Goal: Check status: Check status

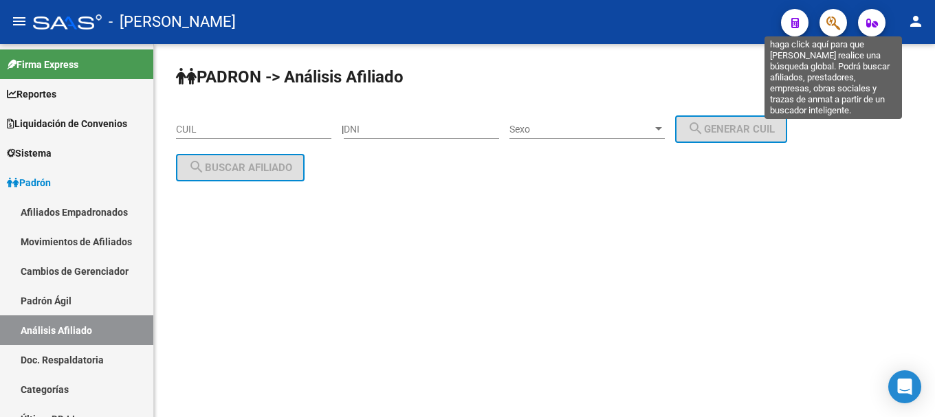
click at [832, 20] on icon "button" at bounding box center [833, 23] width 14 height 16
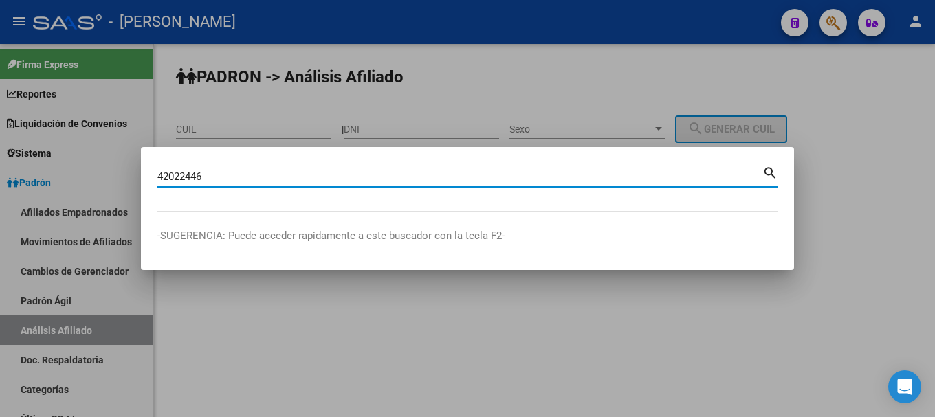
type input "42022446"
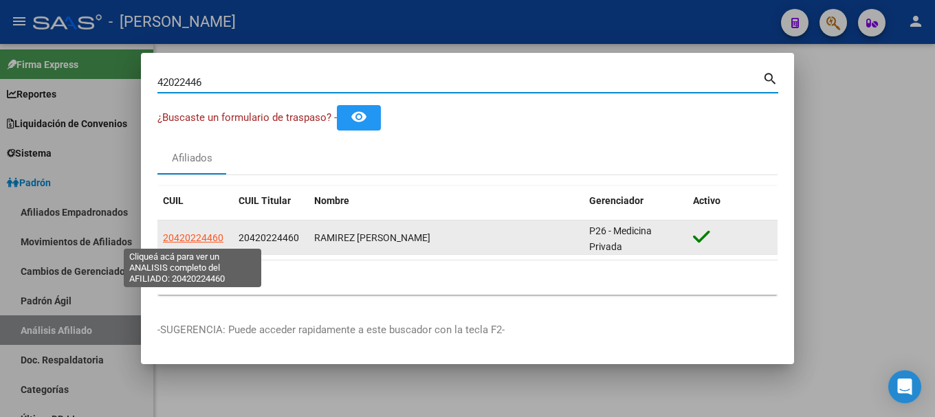
click at [199, 237] on span "20420224460" at bounding box center [193, 237] width 60 height 11
type textarea "20420224460"
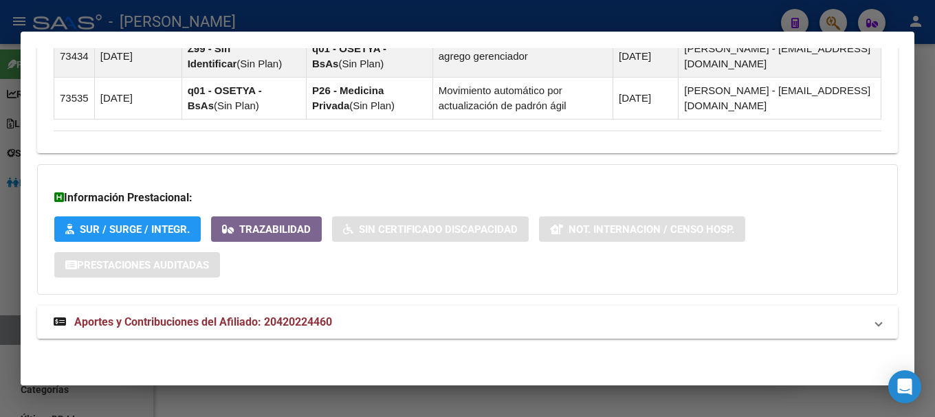
click at [466, 310] on mat-expansion-panel-header "Aportes y Contribuciones del Afiliado: 20420224460" at bounding box center [467, 322] width 861 height 33
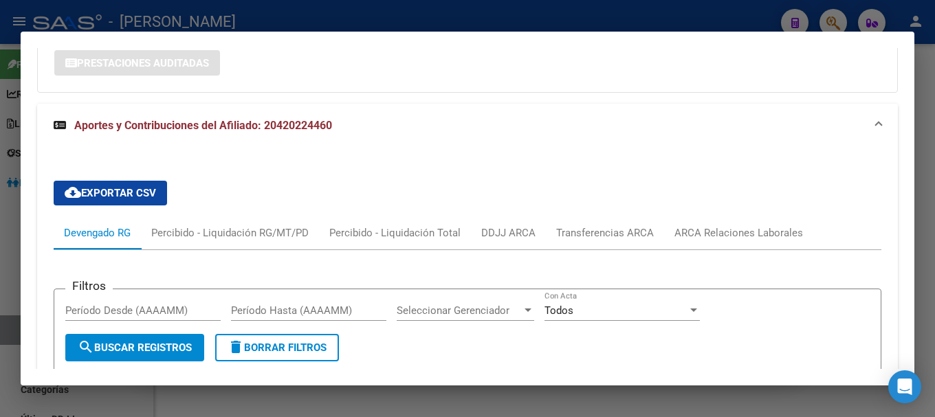
scroll to position [1128, 0]
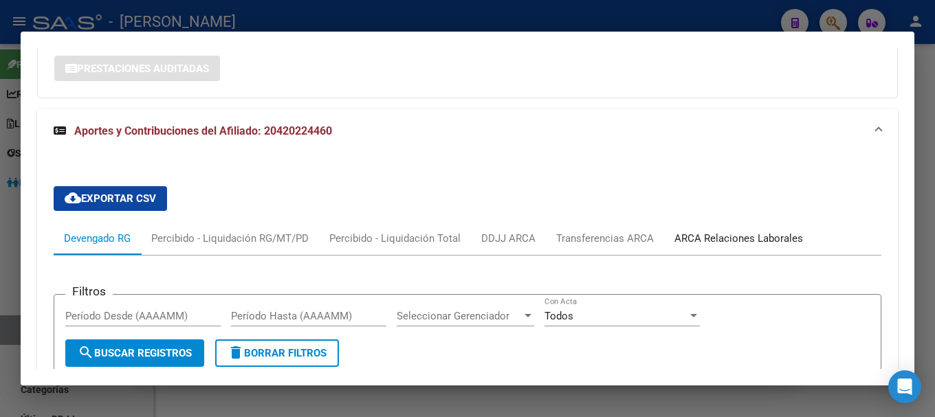
drag, startPoint x: 729, startPoint y: 228, endPoint x: 722, endPoint y: 229, distance: 7.7
click at [729, 229] on div "ARCA Relaciones Laborales" at bounding box center [738, 238] width 149 height 33
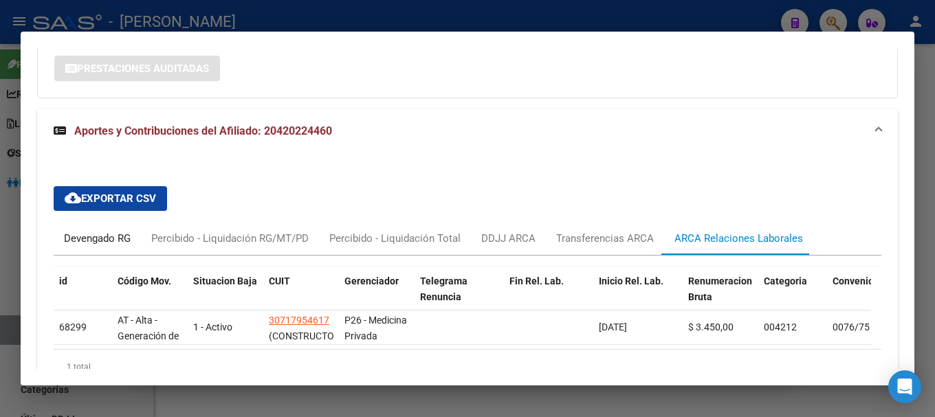
click at [129, 228] on div "Devengado RG" at bounding box center [97, 238] width 87 height 33
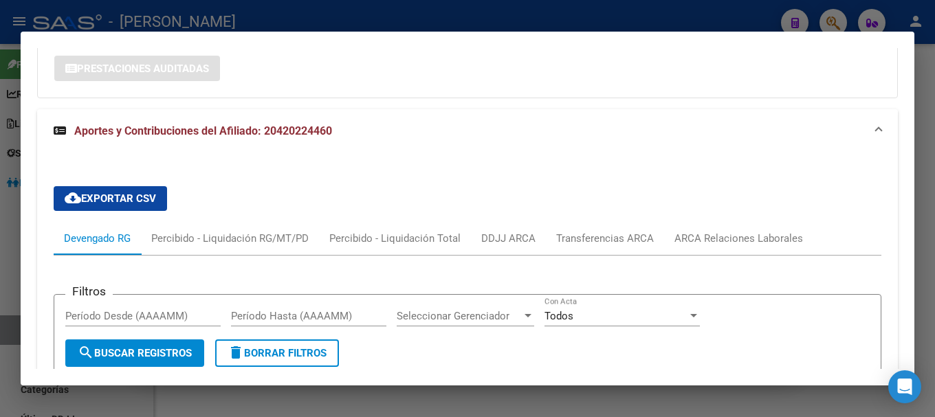
click at [441, 142] on mat-expansion-panel-header "Aportes y Contribuciones del Afiliado: 20420224460" at bounding box center [467, 131] width 861 height 44
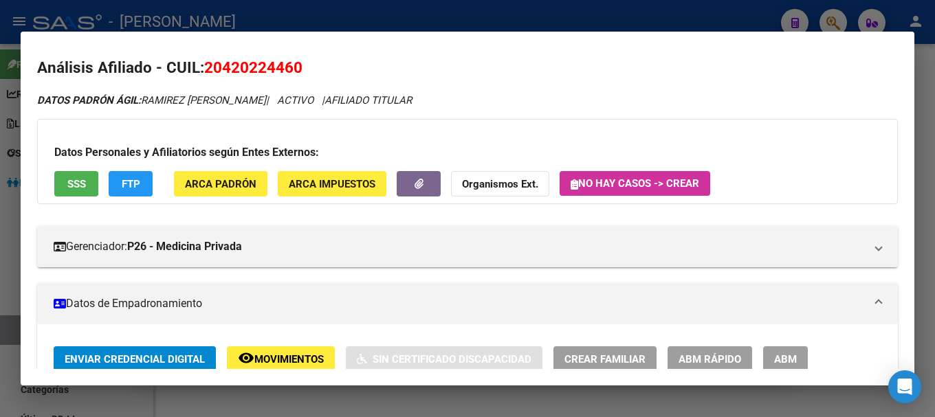
scroll to position [0, 0]
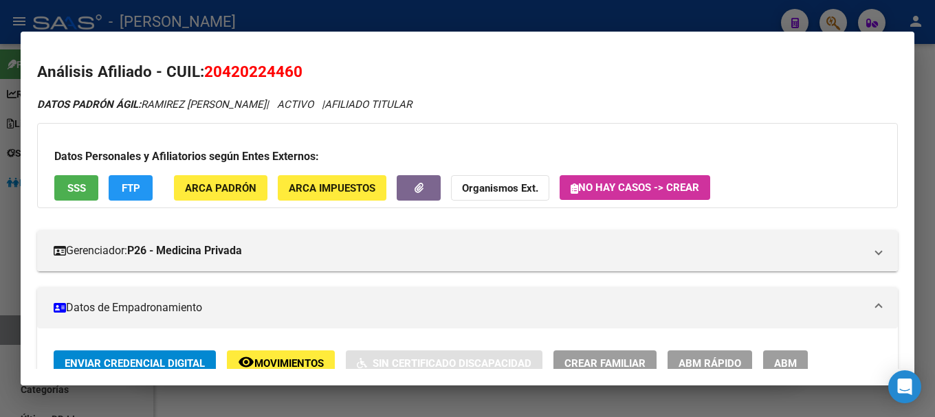
click at [381, 12] on div at bounding box center [467, 208] width 935 height 417
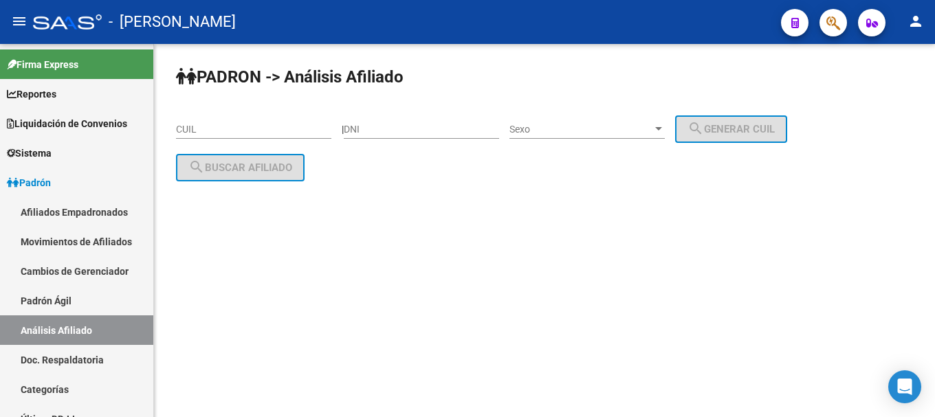
click at [381, 12] on div "- [PERSON_NAME]" at bounding box center [401, 22] width 737 height 30
click at [823, 192] on div "PADRON -> Análisis Afiliado CUIL | DNI Sexo Sexo search Generar CUIL search Bus…" at bounding box center [544, 134] width 781 height 181
click at [840, 26] on icon "button" at bounding box center [833, 23] width 14 height 16
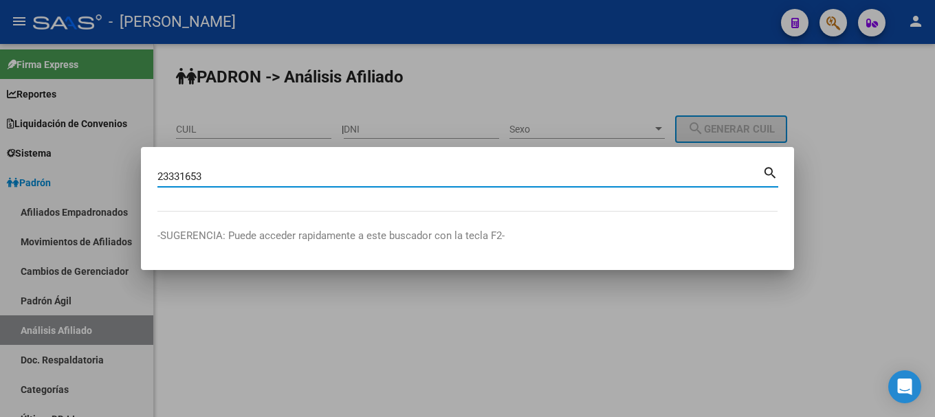
type input "23331653"
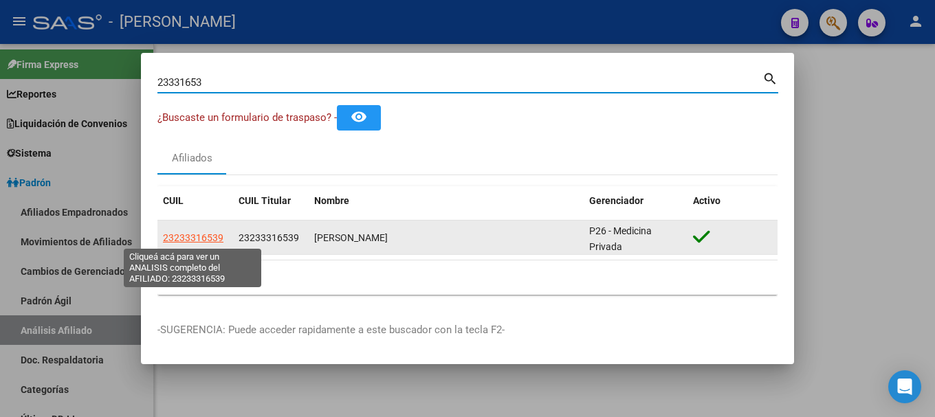
click at [201, 236] on span "23233316539" at bounding box center [193, 237] width 60 height 11
type textarea "23233316539"
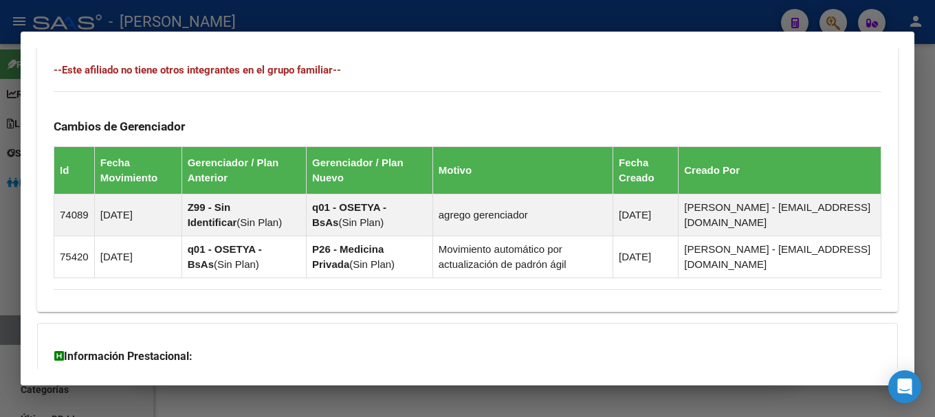
scroll to position [931, 0]
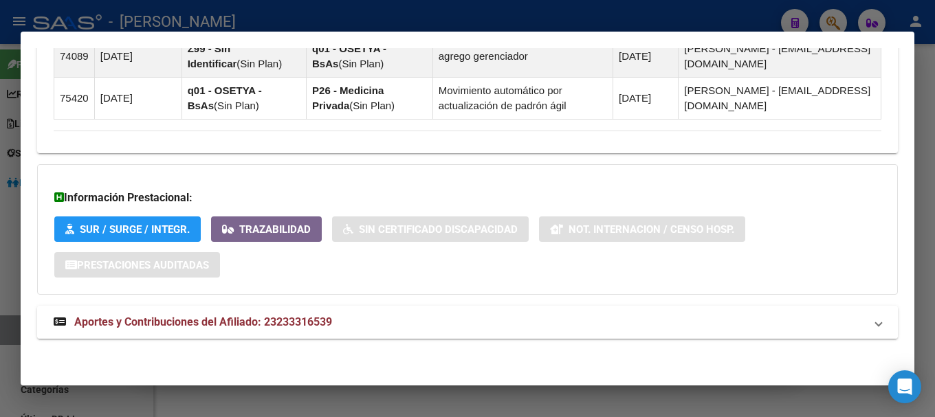
click at [487, 322] on mat-panel-title "Aportes y Contribuciones del Afiliado: 23233316539" at bounding box center [459, 322] width 811 height 16
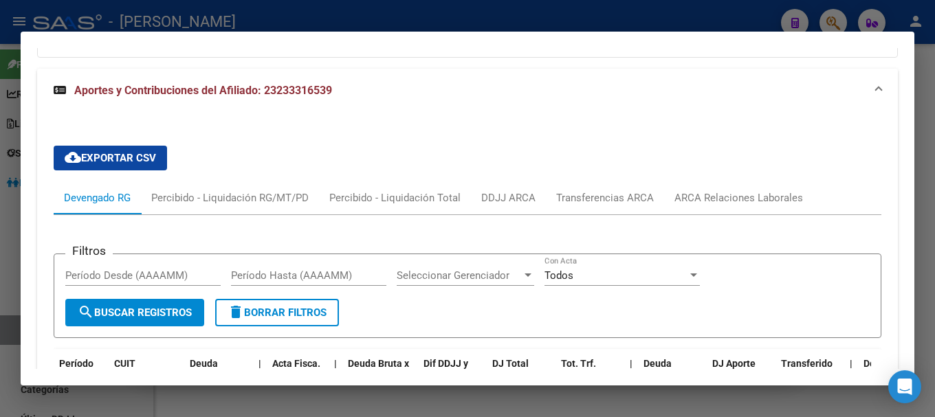
scroll to position [1031, 0]
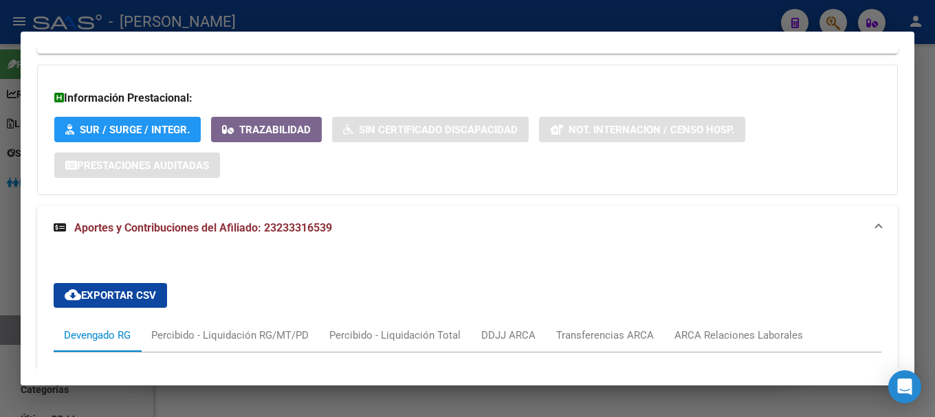
click at [434, 234] on mat-panel-title "Aportes y Contribuciones del Afiliado: 23233316539" at bounding box center [459, 228] width 811 height 16
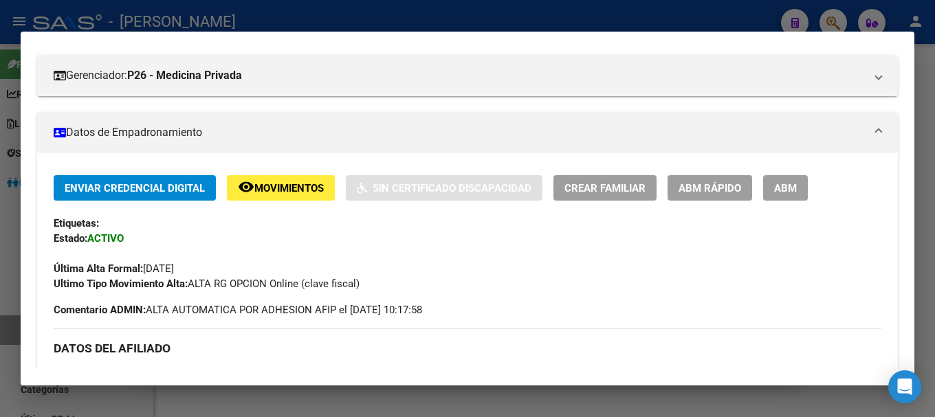
scroll to position [0, 0]
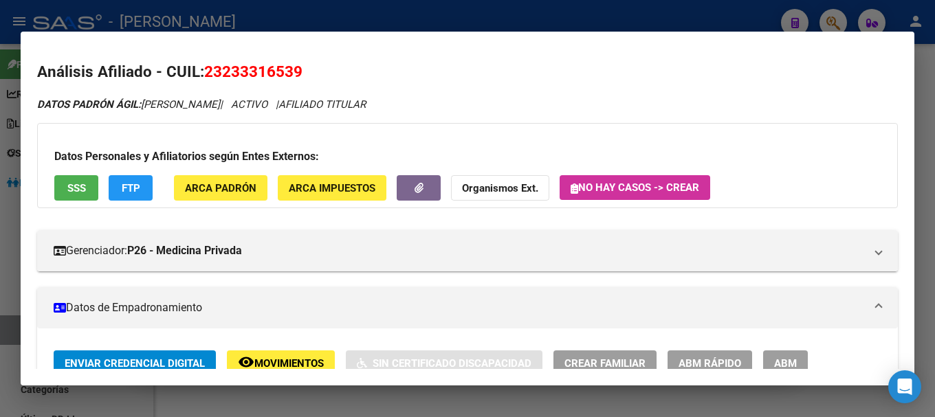
click at [410, 23] on div at bounding box center [467, 208] width 935 height 417
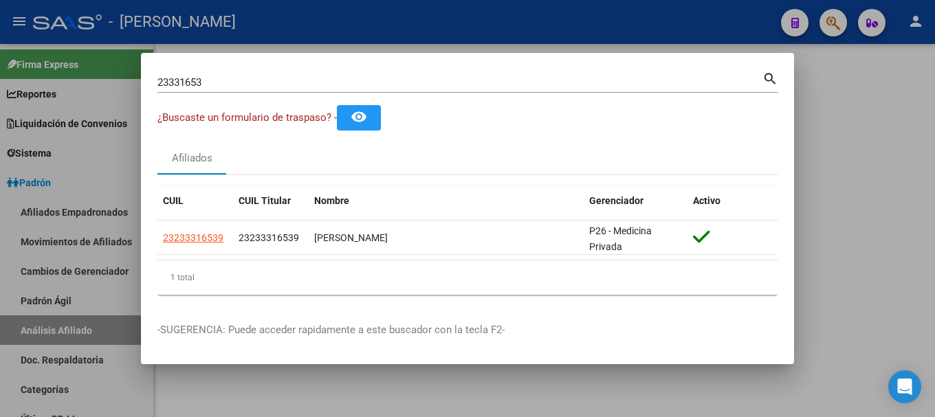
click at [410, 23] on div at bounding box center [467, 208] width 935 height 417
